Goal: Task Accomplishment & Management: Use online tool/utility

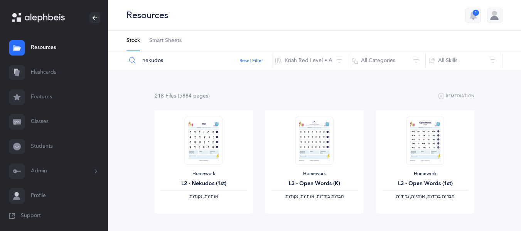
scroll to position [582, 0]
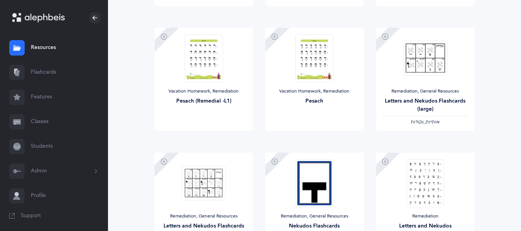
click at [62, 74] on link "Flashcards" at bounding box center [54, 72] width 108 height 25
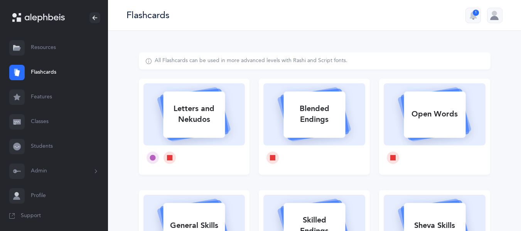
click at [192, 103] on div "Letters and Nekudos" at bounding box center [194, 114] width 62 height 31
select select "27"
select select "single"
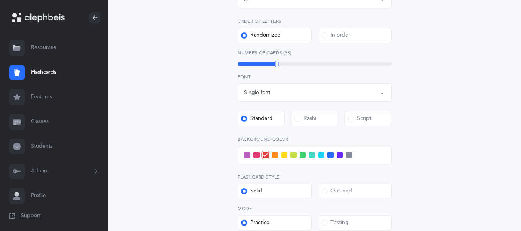
scroll to position [221, 0]
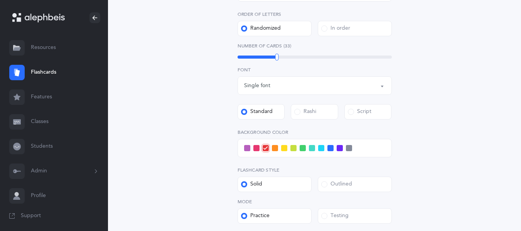
click at [301, 149] on span at bounding box center [302, 148] width 6 height 6
click at [0, 0] on input "checkbox" at bounding box center [0, 0] width 0 height 0
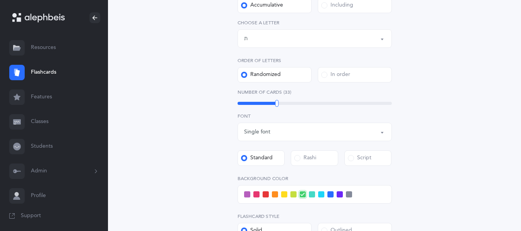
scroll to position [173, 0]
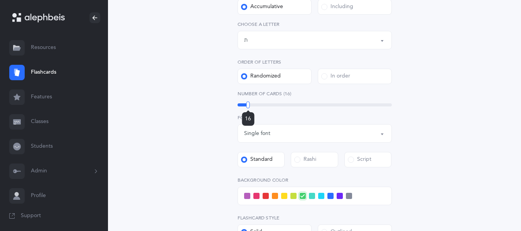
drag, startPoint x: 276, startPoint y: 106, endPoint x: 248, endPoint y: 103, distance: 28.0
click at [248, 103] on div at bounding box center [247, 104] width 3 height 7
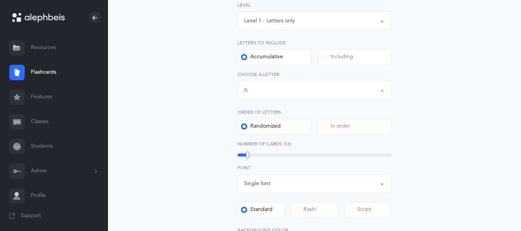
scroll to position [113, 0]
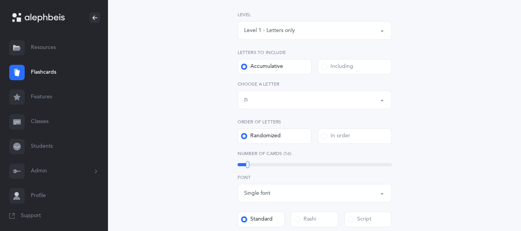
click at [325, 66] on span at bounding box center [324, 67] width 6 height 6
click at [0, 0] on input "Including" at bounding box center [0, 0] width 0 height 0
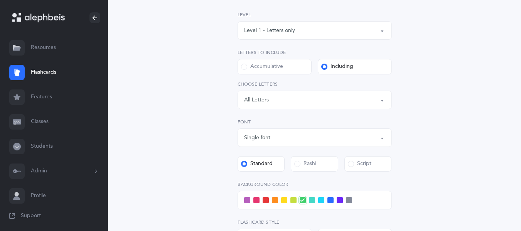
click at [305, 30] on div "Level 1 - Letters only" at bounding box center [314, 30] width 141 height 13
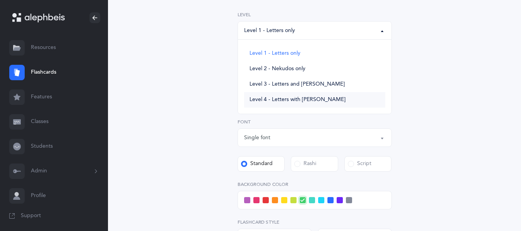
click at [304, 100] on span "Level 4 - Letters with [PERSON_NAME]" at bounding box center [297, 99] width 96 height 7
select select "4"
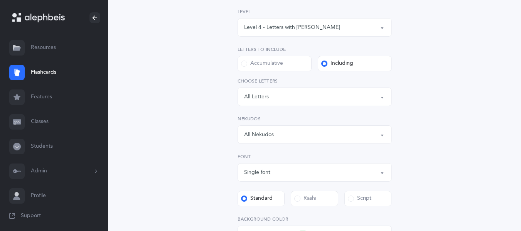
scroll to position [118, 0]
click at [302, 97] on div "Letters: All Letters" at bounding box center [314, 95] width 141 height 13
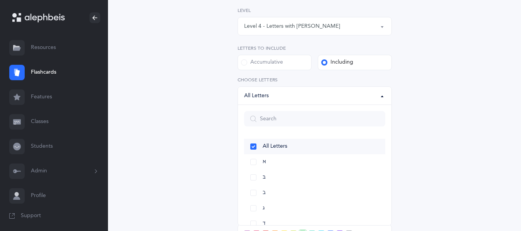
click at [254, 144] on link "All Letters" at bounding box center [314, 146] width 141 height 15
select select "all"
click at [479, 105] on div "Letters and Nekudos Choose your Flashcards options Level 1 - Letters only Level…" at bounding box center [315, 156] width 352 height 442
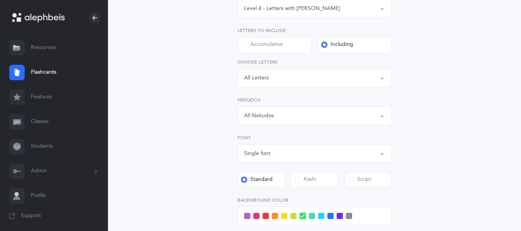
scroll to position [136, 0]
click at [382, 118] on button "All Nekudos" at bounding box center [314, 115] width 154 height 19
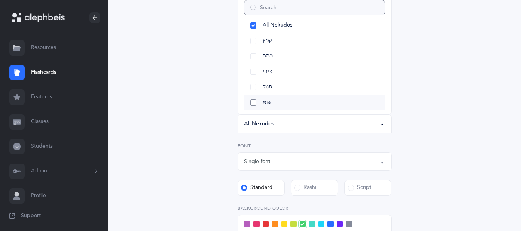
scroll to position [8, 0]
click at [257, 43] on link "קמץ" at bounding box center [314, 42] width 141 height 15
select select "28"
click at [254, 56] on link "פתח" at bounding box center [314, 57] width 141 height 15
click at [420, 72] on div "Letters and Nekudos Choose your Flashcards options Level 1 - Letters only Level…" at bounding box center [315, 146] width 352 height 442
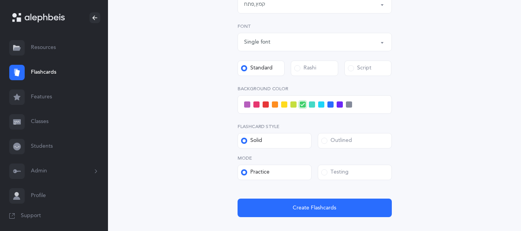
scroll to position [257, 0]
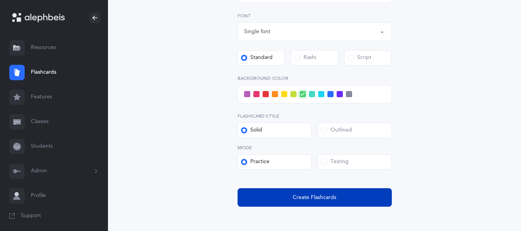
click at [336, 202] on button "Create Flashcards" at bounding box center [314, 197] width 154 height 19
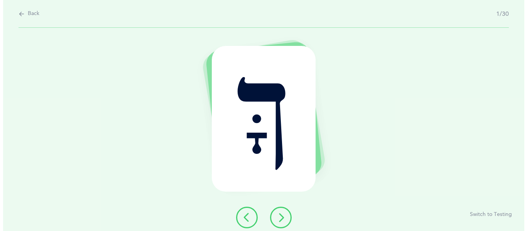
scroll to position [0, 0]
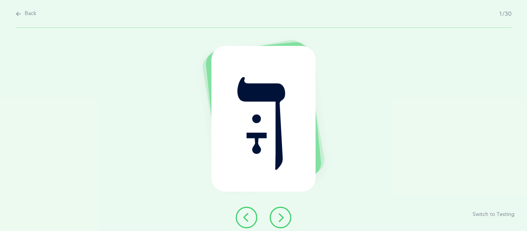
click at [279, 209] on button at bounding box center [280, 218] width 22 height 22
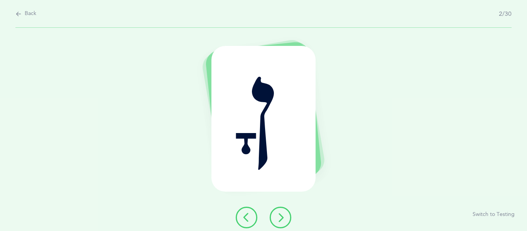
click at [279, 209] on button at bounding box center [280, 218] width 22 height 22
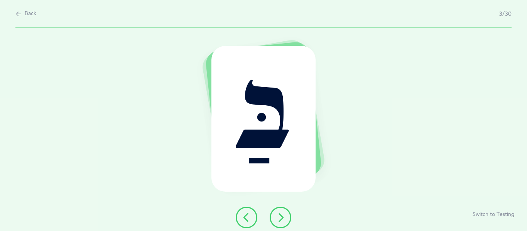
click at [279, 209] on button at bounding box center [280, 218] width 22 height 22
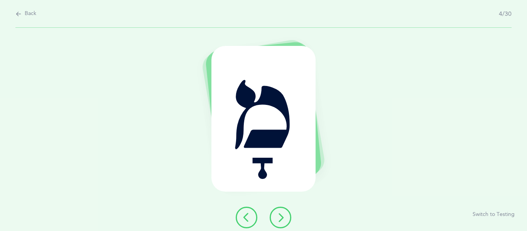
click at [279, 209] on button at bounding box center [280, 218] width 22 height 22
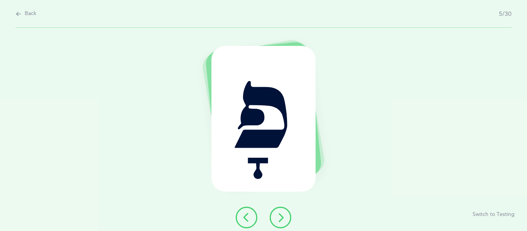
click at [279, 209] on button at bounding box center [280, 218] width 22 height 22
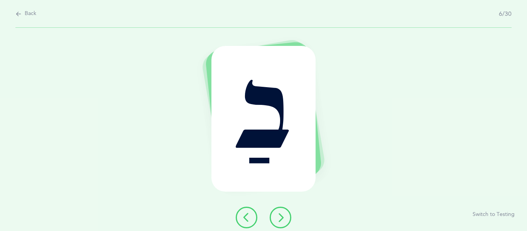
click at [283, 214] on icon at bounding box center [280, 217] width 9 height 9
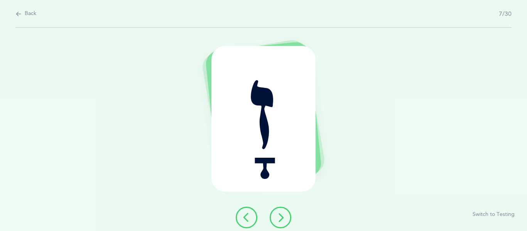
click at [283, 214] on icon at bounding box center [280, 217] width 9 height 9
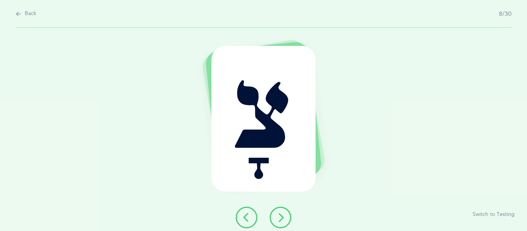
click at [283, 214] on icon at bounding box center [280, 217] width 9 height 9
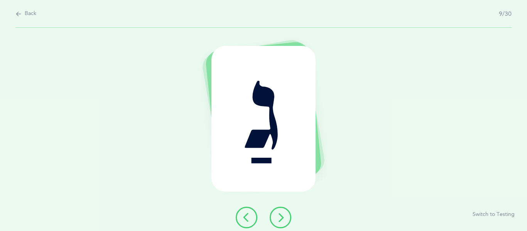
click at [283, 214] on icon at bounding box center [280, 217] width 9 height 9
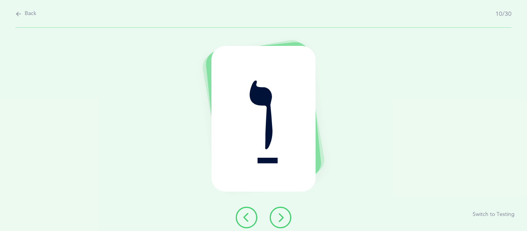
click at [283, 214] on icon at bounding box center [280, 217] width 9 height 9
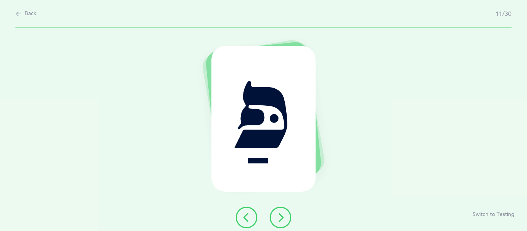
click at [283, 214] on icon at bounding box center [280, 217] width 9 height 9
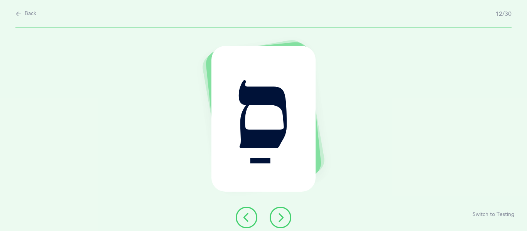
click at [283, 214] on icon at bounding box center [280, 217] width 9 height 9
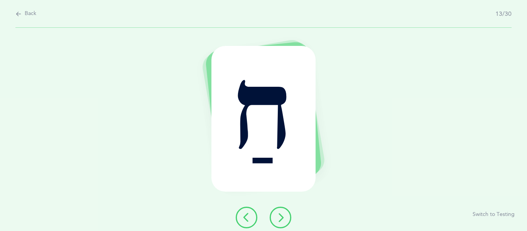
click at [283, 214] on icon at bounding box center [280, 217] width 9 height 9
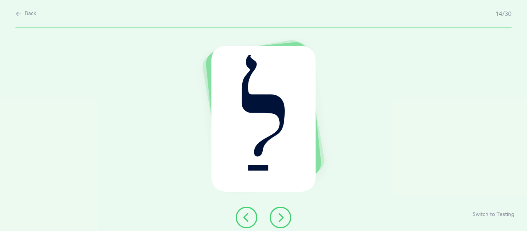
click at [283, 214] on icon at bounding box center [280, 217] width 9 height 9
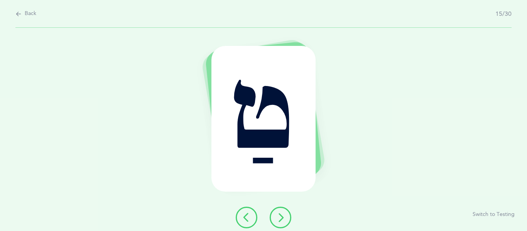
click at [283, 214] on icon at bounding box center [280, 217] width 9 height 9
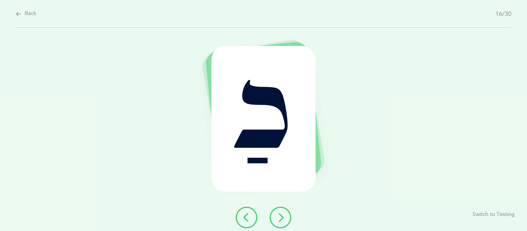
click at [283, 214] on icon at bounding box center [280, 217] width 9 height 9
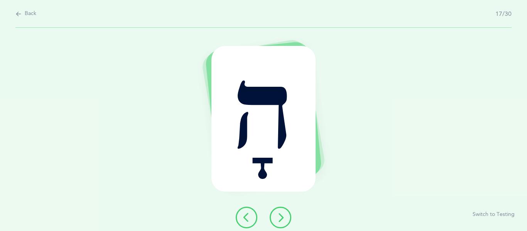
click at [283, 214] on icon at bounding box center [280, 217] width 9 height 9
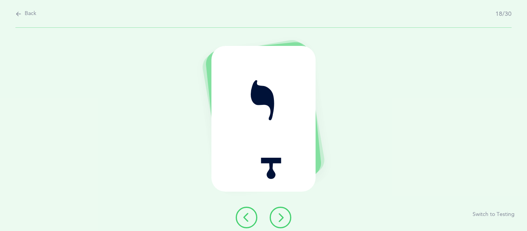
click at [283, 214] on icon at bounding box center [280, 217] width 9 height 9
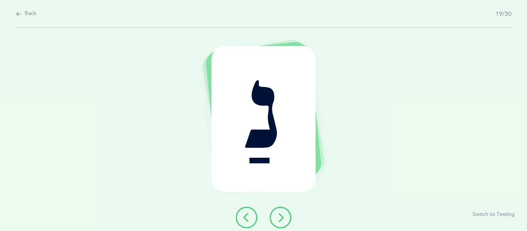
click at [283, 214] on icon at bounding box center [280, 217] width 9 height 9
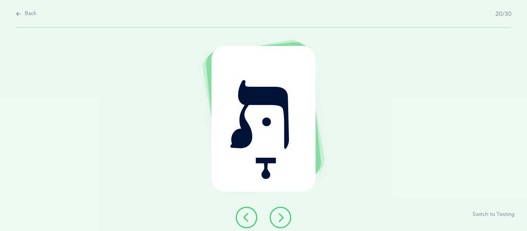
click at [283, 214] on icon at bounding box center [280, 217] width 9 height 9
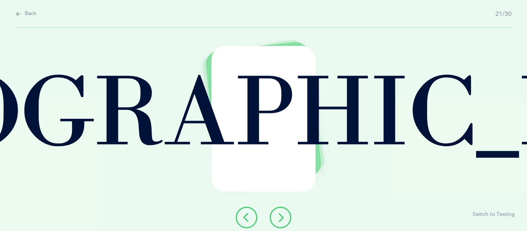
click at [283, 214] on icon at bounding box center [280, 217] width 9 height 9
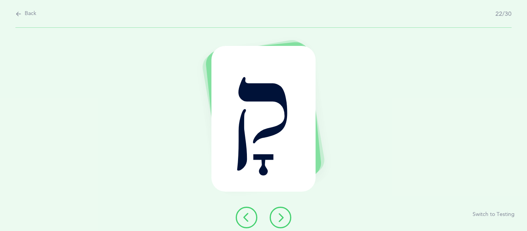
click at [283, 214] on icon at bounding box center [280, 217] width 9 height 9
